Goal: Transaction & Acquisition: Purchase product/service

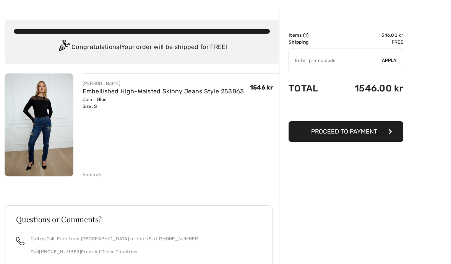
scroll to position [27, 0]
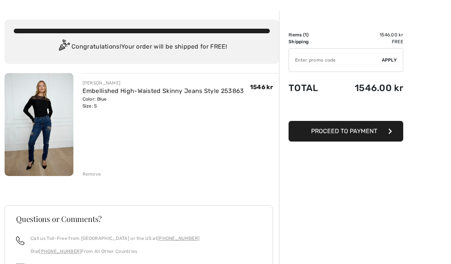
click at [363, 130] on span "Proceed to Payment" at bounding box center [344, 130] width 66 height 7
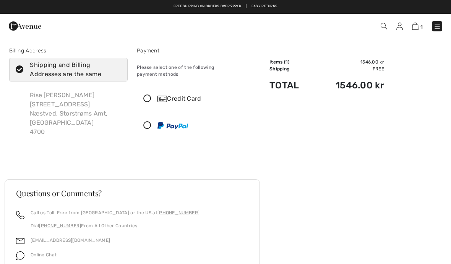
click at [149, 95] on icon at bounding box center [147, 99] width 20 height 8
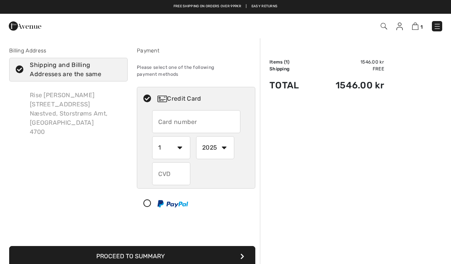
click at [165, 115] on input "text" at bounding box center [196, 121] width 88 height 23
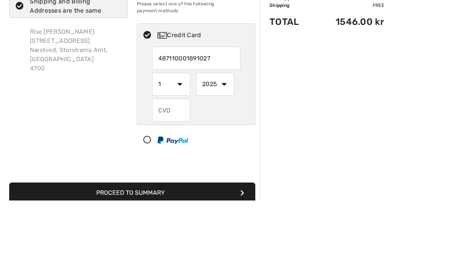
type input "[CREDIT_CARD_NUMBER]"
select select "5"
select select "2028"
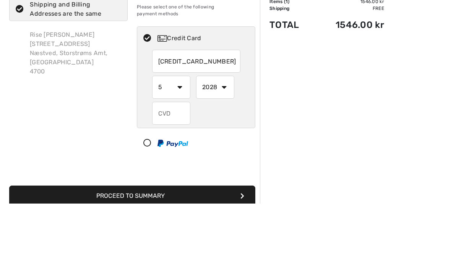
click at [169, 162] on input "text" at bounding box center [171, 173] width 38 height 23
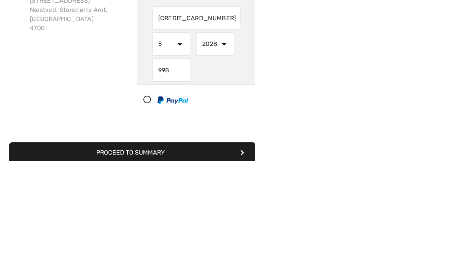
scroll to position [103, 0]
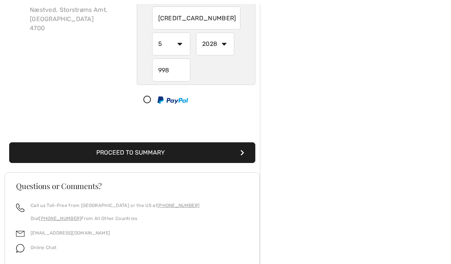
type input "998"
click at [158, 146] on button "Proceed to Summary" at bounding box center [132, 152] width 246 height 21
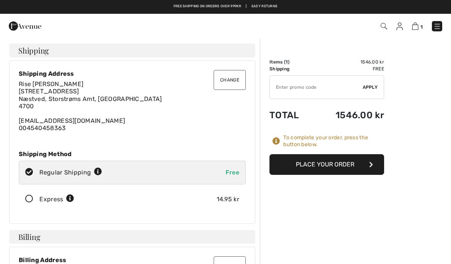
click at [338, 167] on button "Place Your Order" at bounding box center [326, 164] width 115 height 21
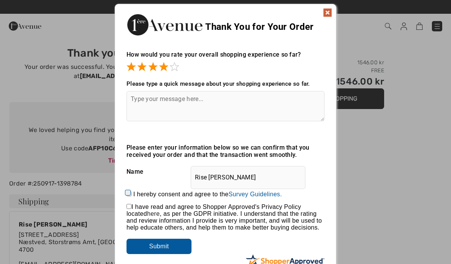
click at [162, 249] on input "Submit" at bounding box center [158, 245] width 65 height 15
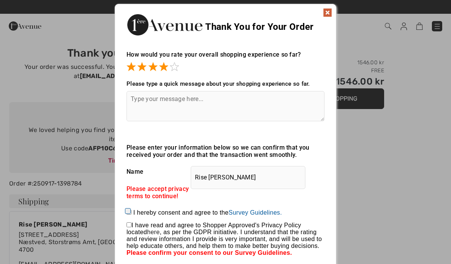
click at [323, 16] on img at bounding box center [327, 12] width 9 height 9
